Goal: Transaction & Acquisition: Book appointment/travel/reservation

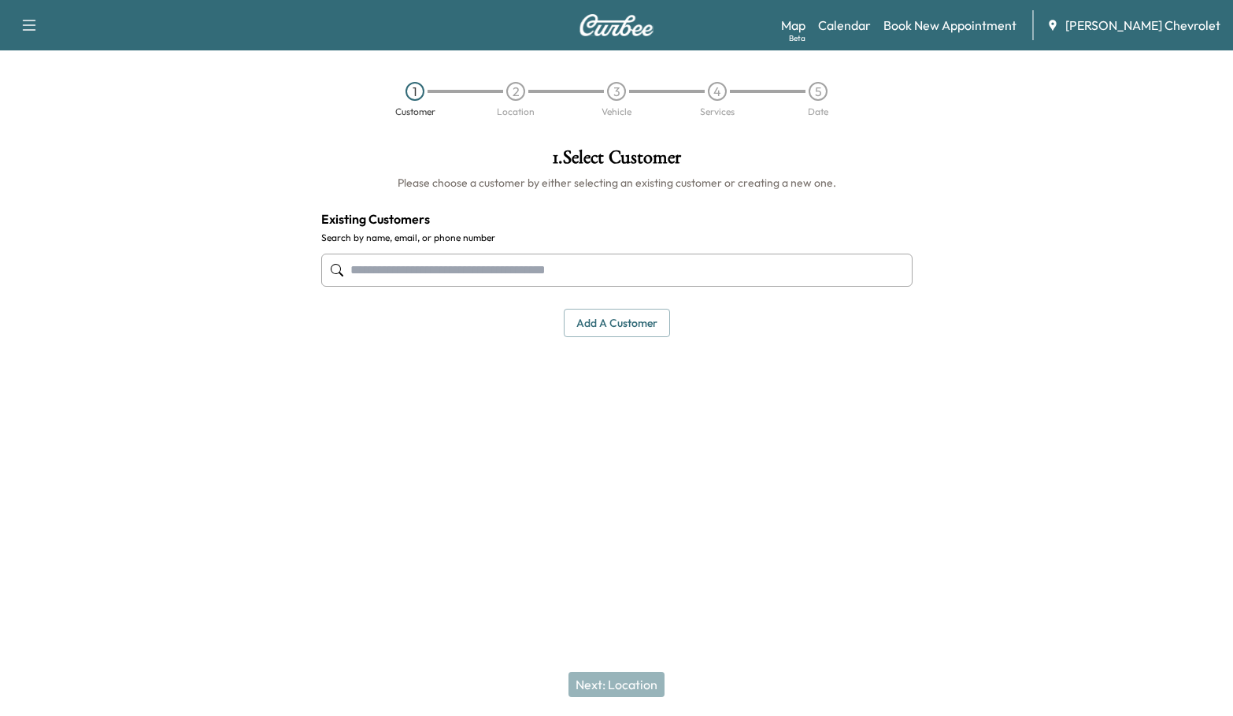
click at [421, 254] on input "text" at bounding box center [616, 270] width 591 height 33
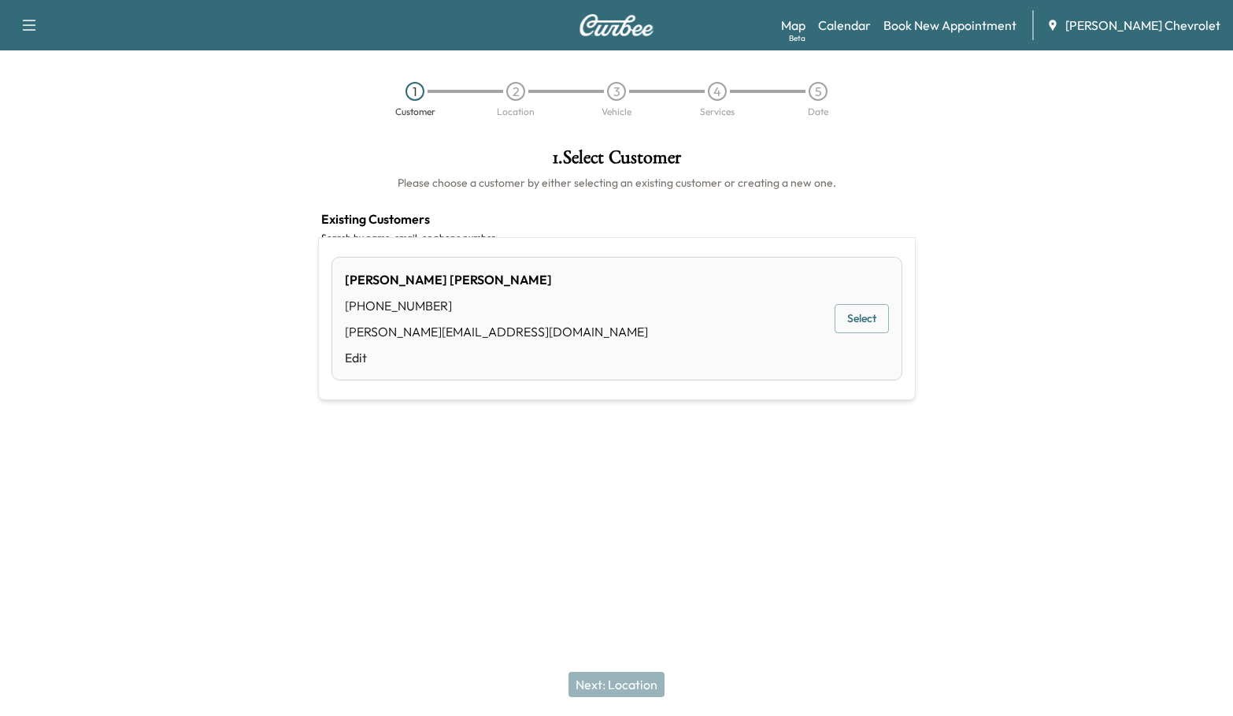
click at [880, 304] on button "Select" at bounding box center [862, 318] width 54 height 29
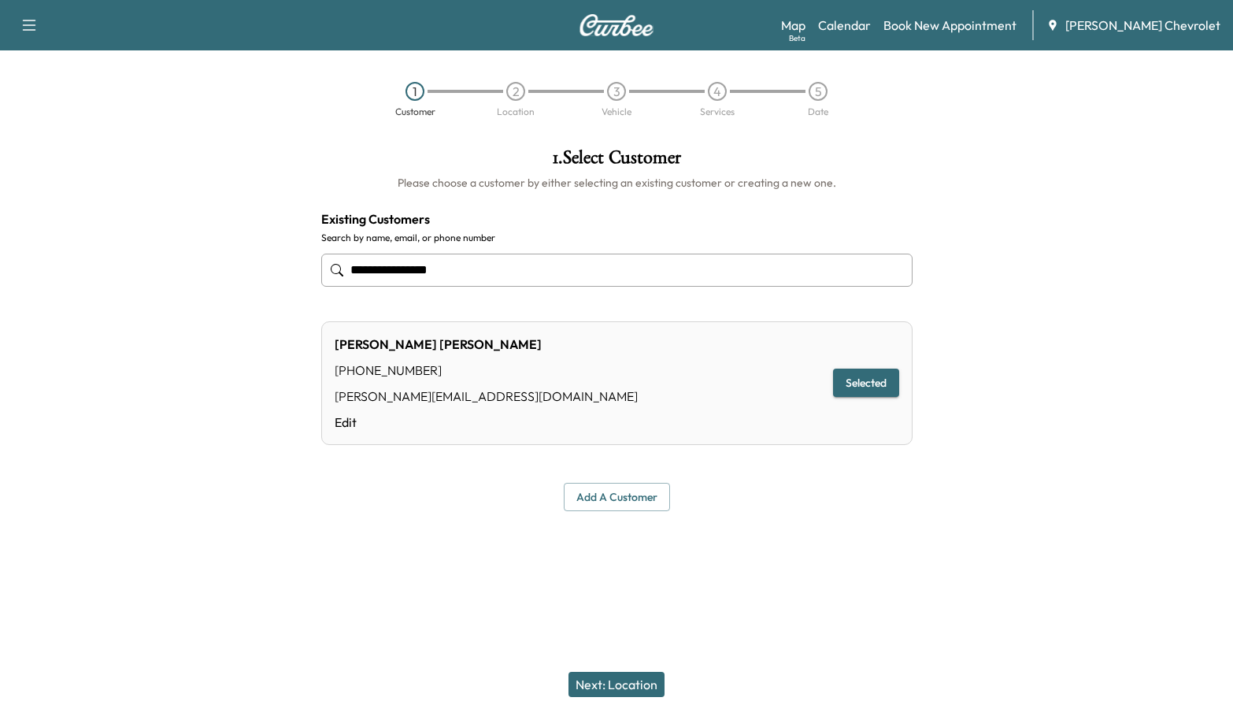
type input "**********"
click at [601, 693] on button "Next: Location" at bounding box center [617, 684] width 96 height 25
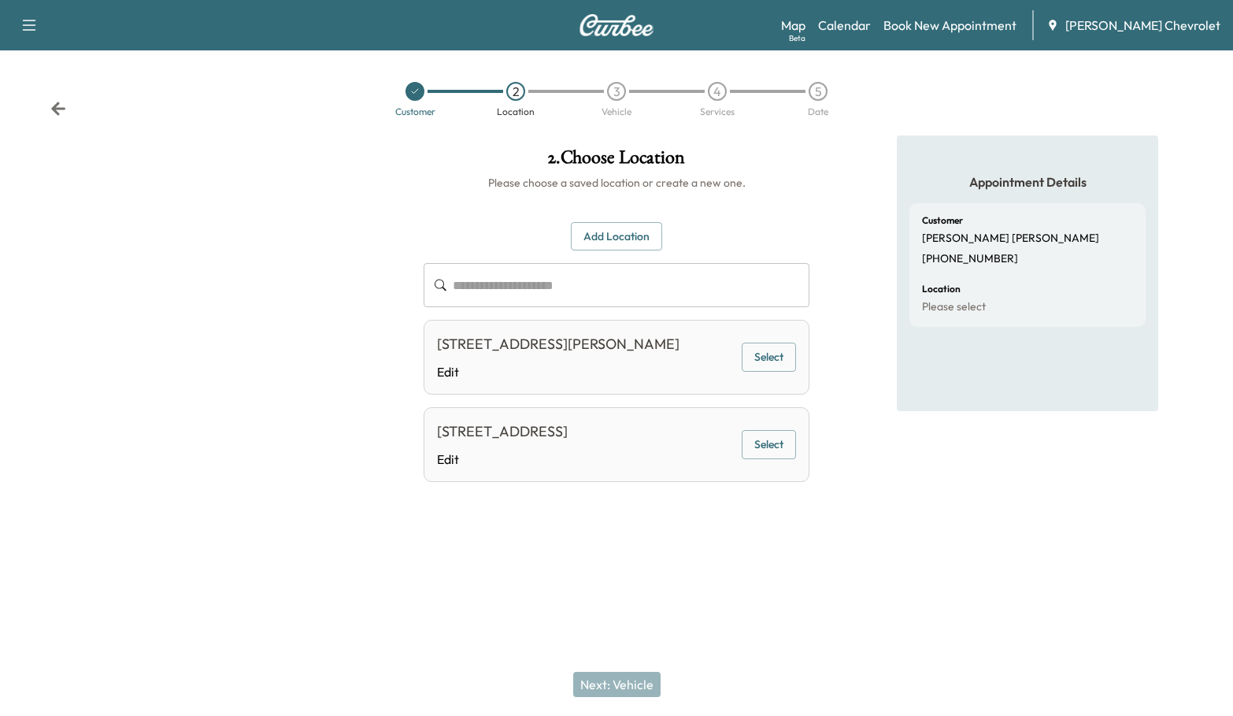
click at [599, 263] on input "text" at bounding box center [631, 285] width 357 height 44
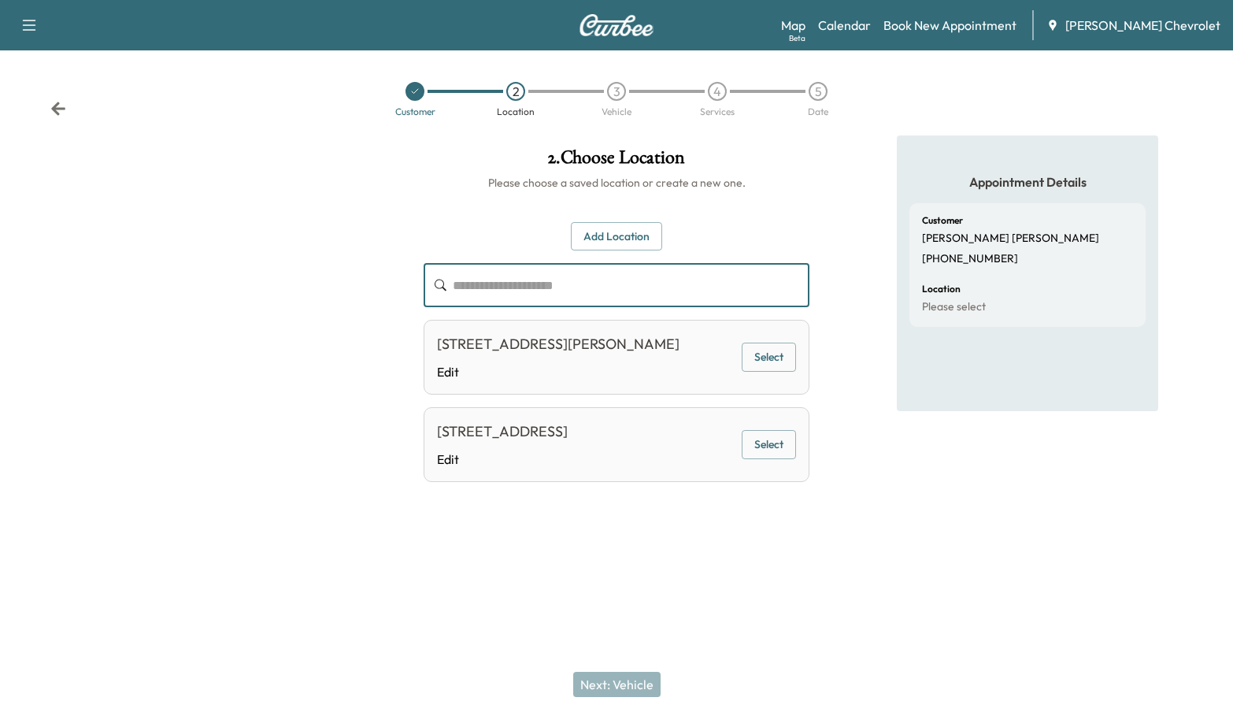
click at [605, 222] on button "Add Location" at bounding box center [616, 236] width 91 height 29
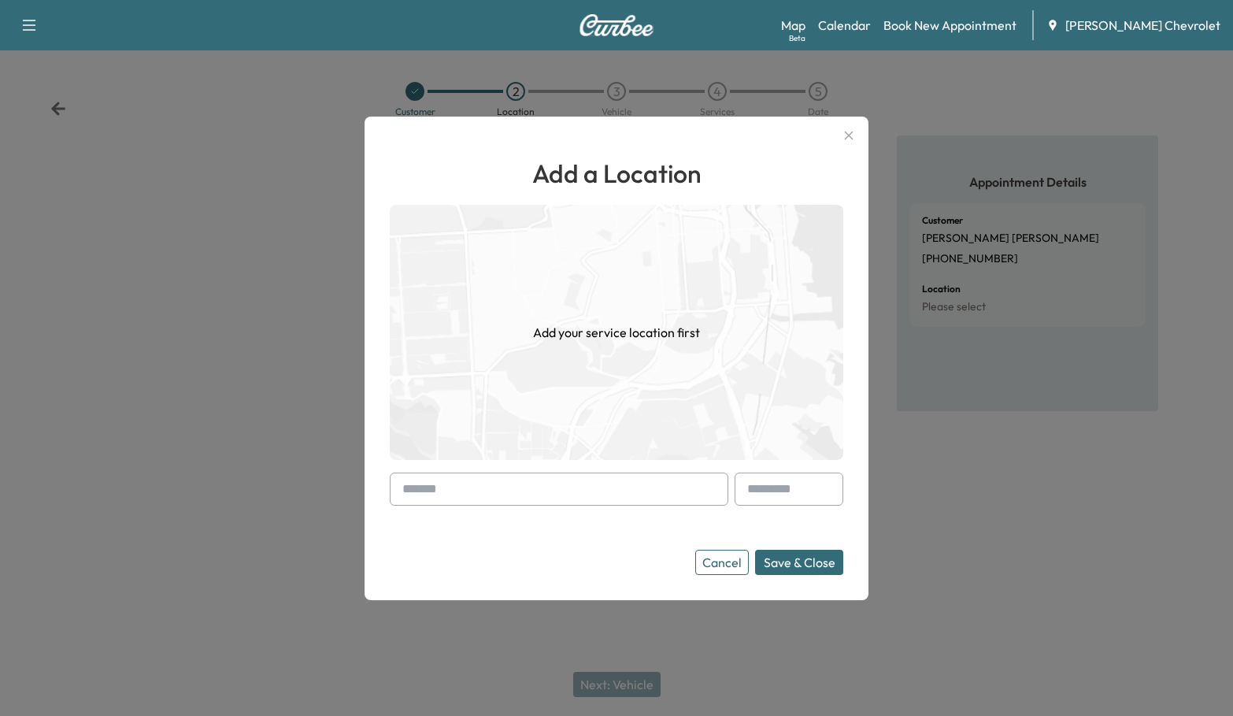
click at [436, 495] on input "text" at bounding box center [559, 489] width 339 height 33
paste input "**********"
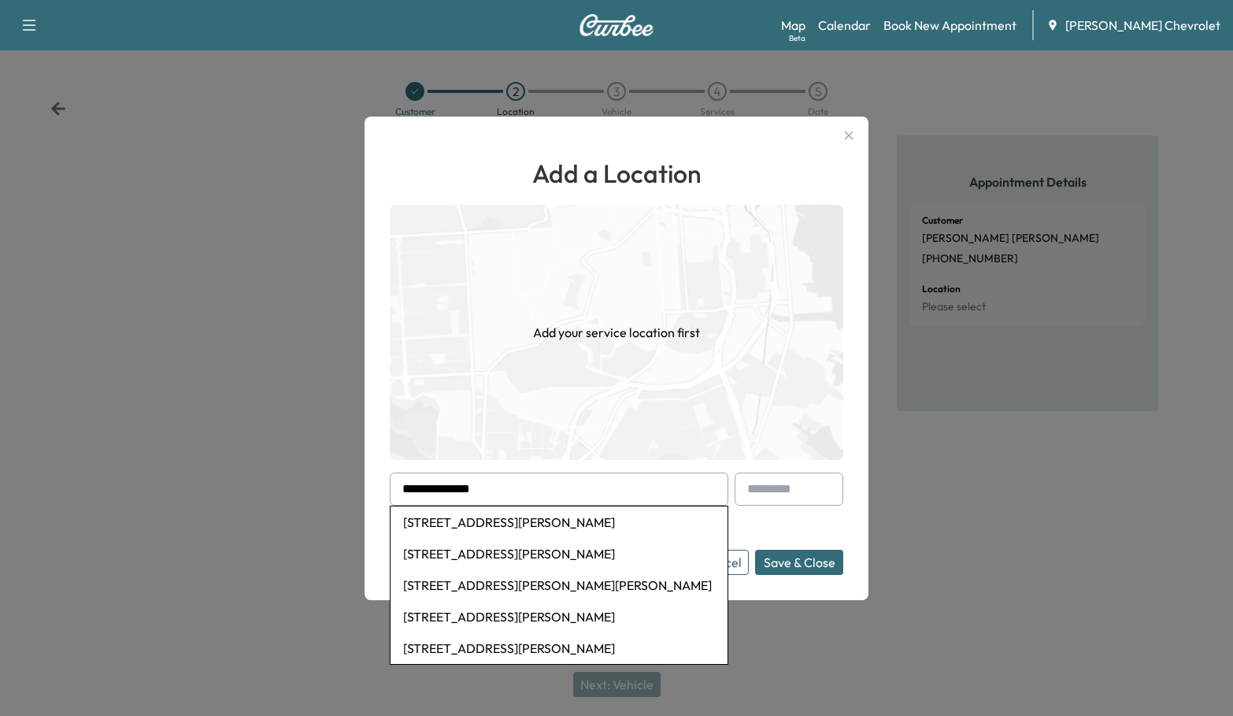
click at [499, 526] on li "[STREET_ADDRESS][PERSON_NAME]" at bounding box center [559, 522] width 337 height 32
type input "**********"
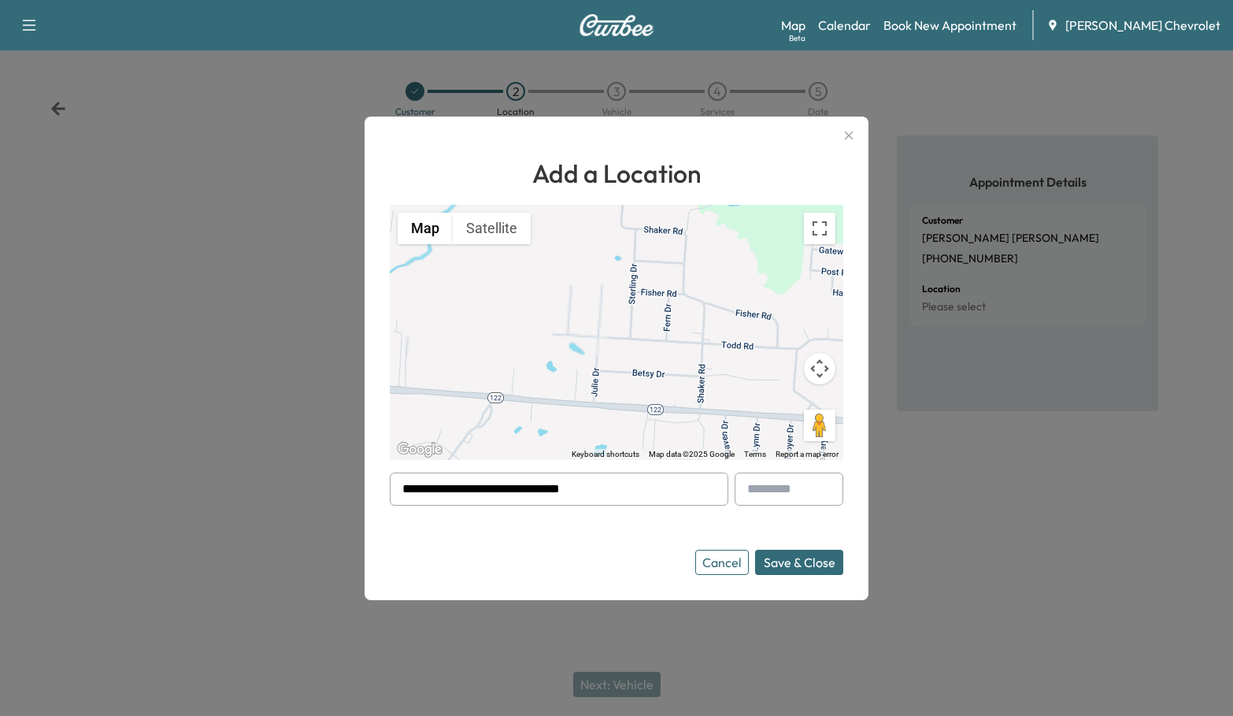
click at [817, 553] on button "Save & Close" at bounding box center [799, 562] width 88 height 25
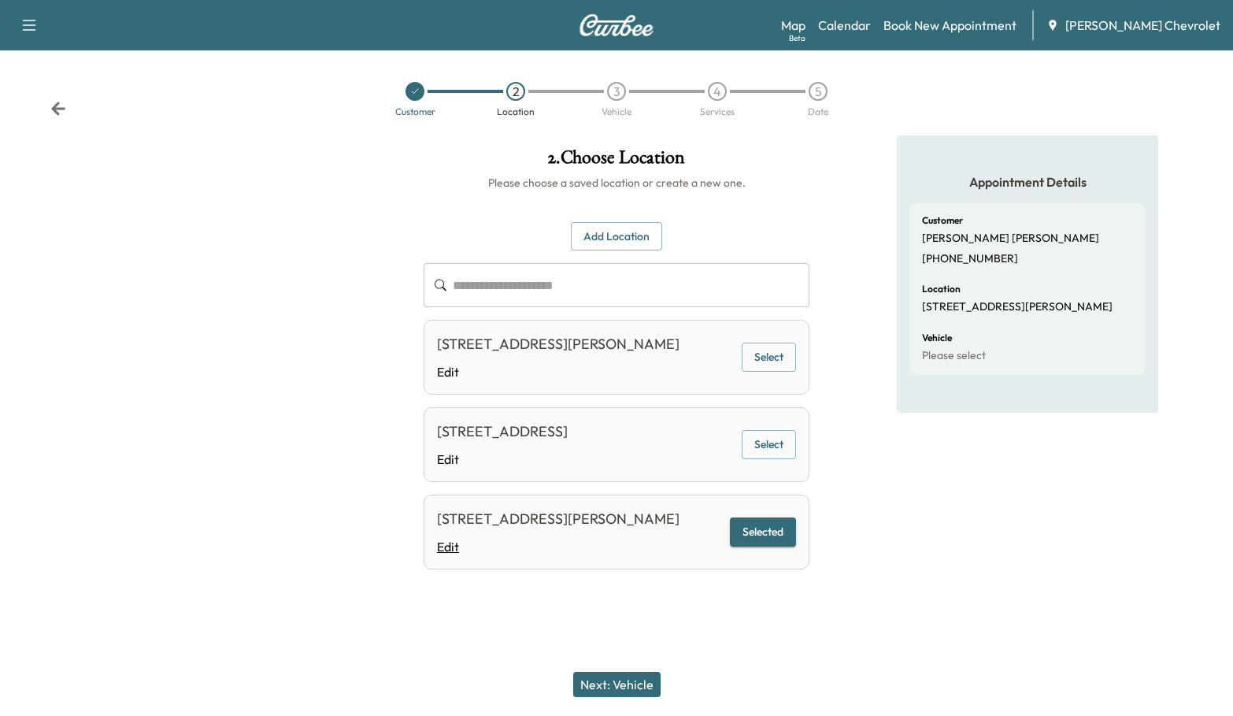
click at [441, 537] on link "Edit" at bounding box center [558, 546] width 243 height 19
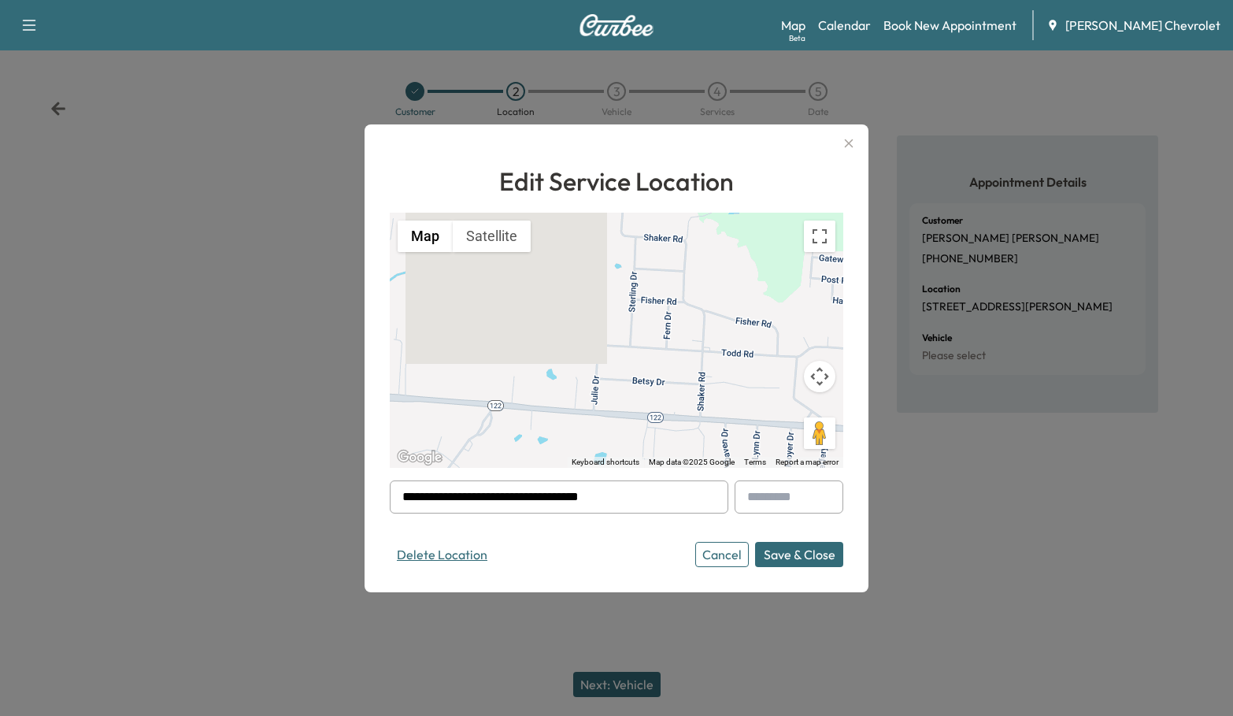
click at [419, 546] on button "Delete Location" at bounding box center [442, 554] width 105 height 25
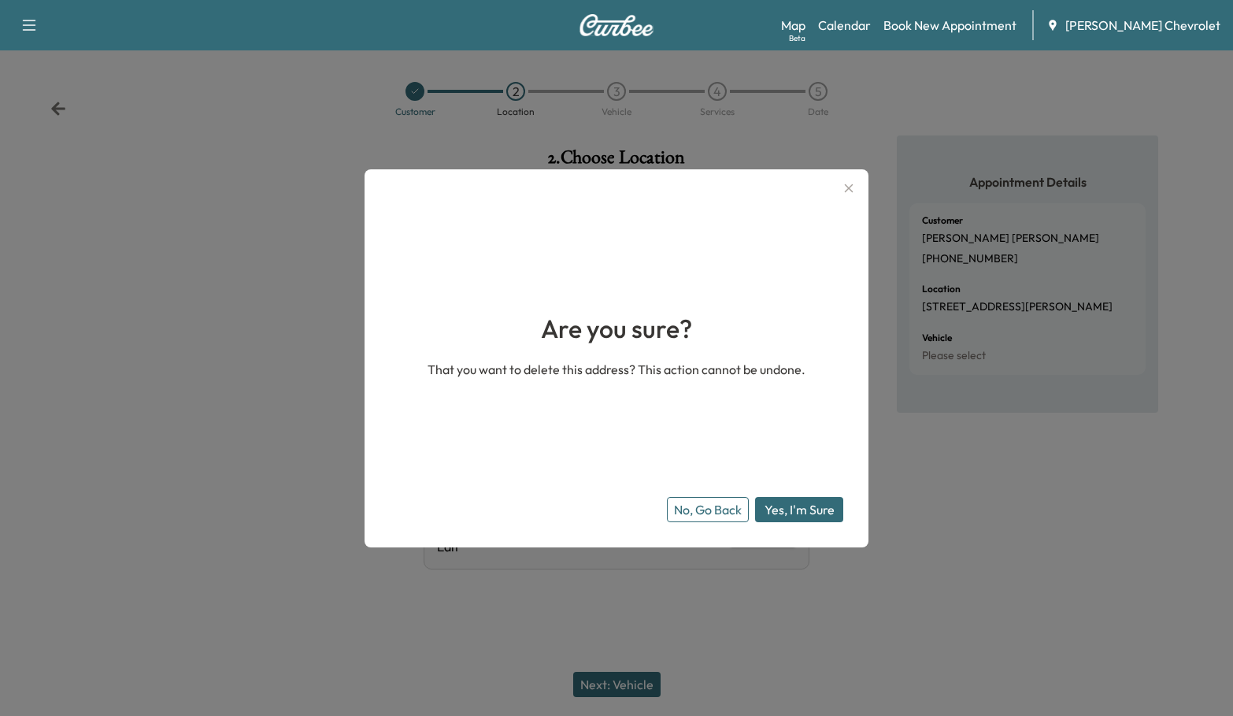
click at [795, 513] on button "Yes, I'm Sure" at bounding box center [799, 509] width 88 height 25
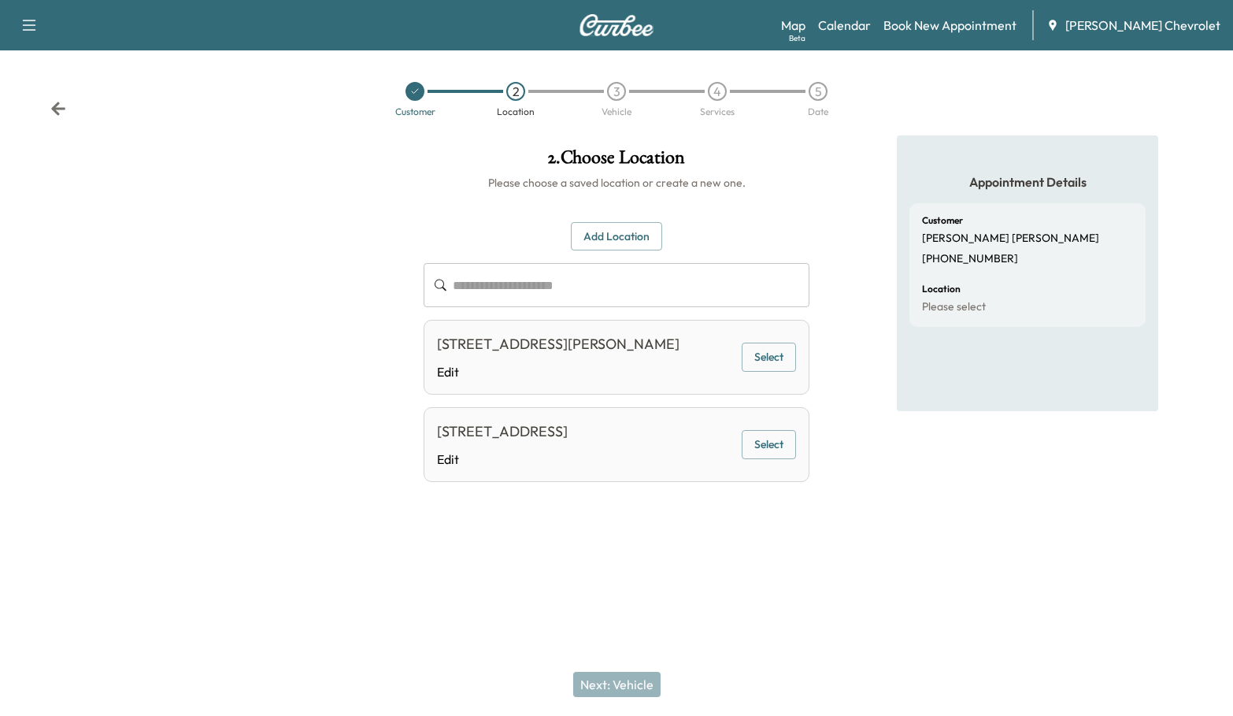
click at [609, 14] on img at bounding box center [617, 25] width 76 height 22
click at [50, 101] on icon at bounding box center [58, 109] width 16 height 16
